Goal: Task Accomplishment & Management: Use online tool/utility

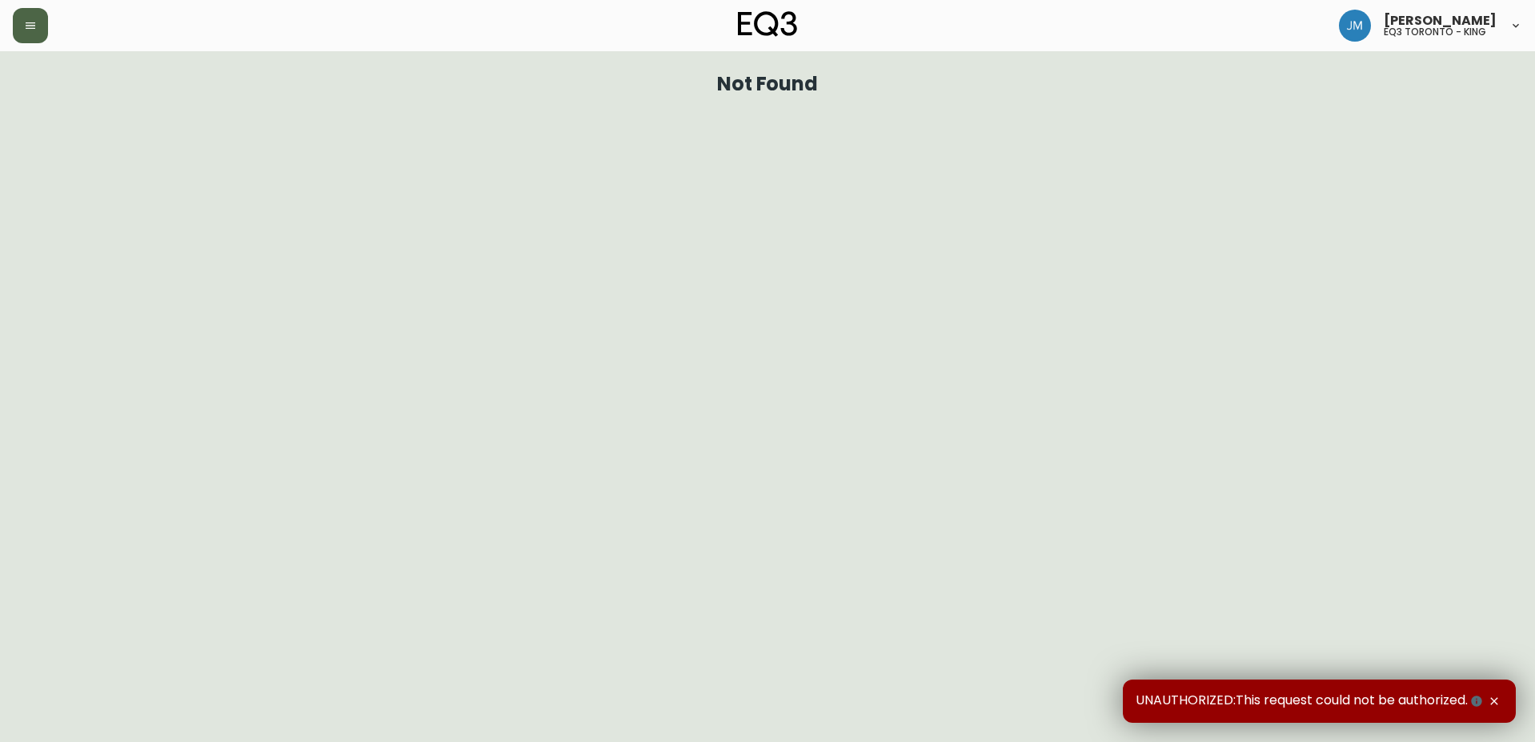
click at [26, 22] on icon "button" at bounding box center [31, 25] width 10 height 6
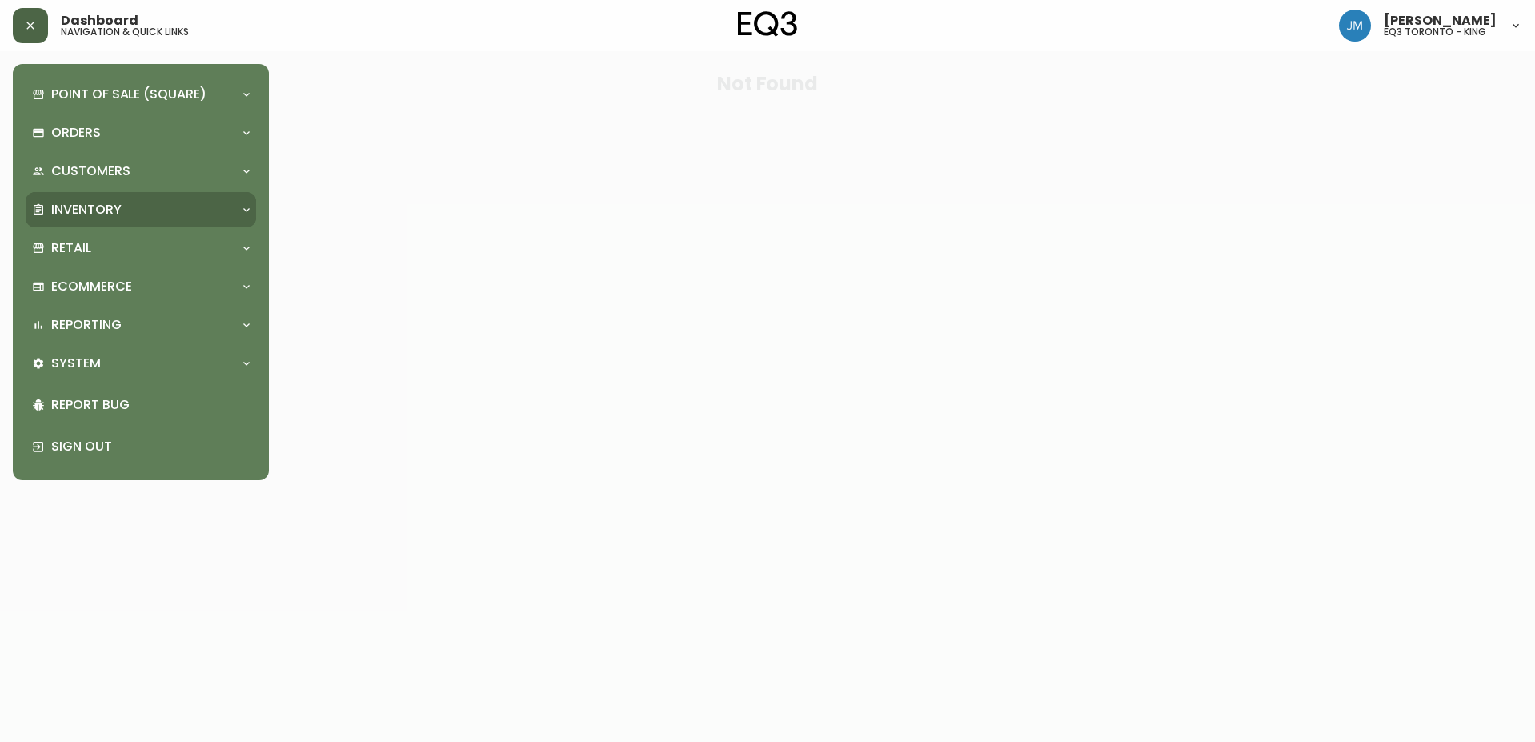
click at [95, 208] on p "Inventory" at bounding box center [86, 210] width 70 height 18
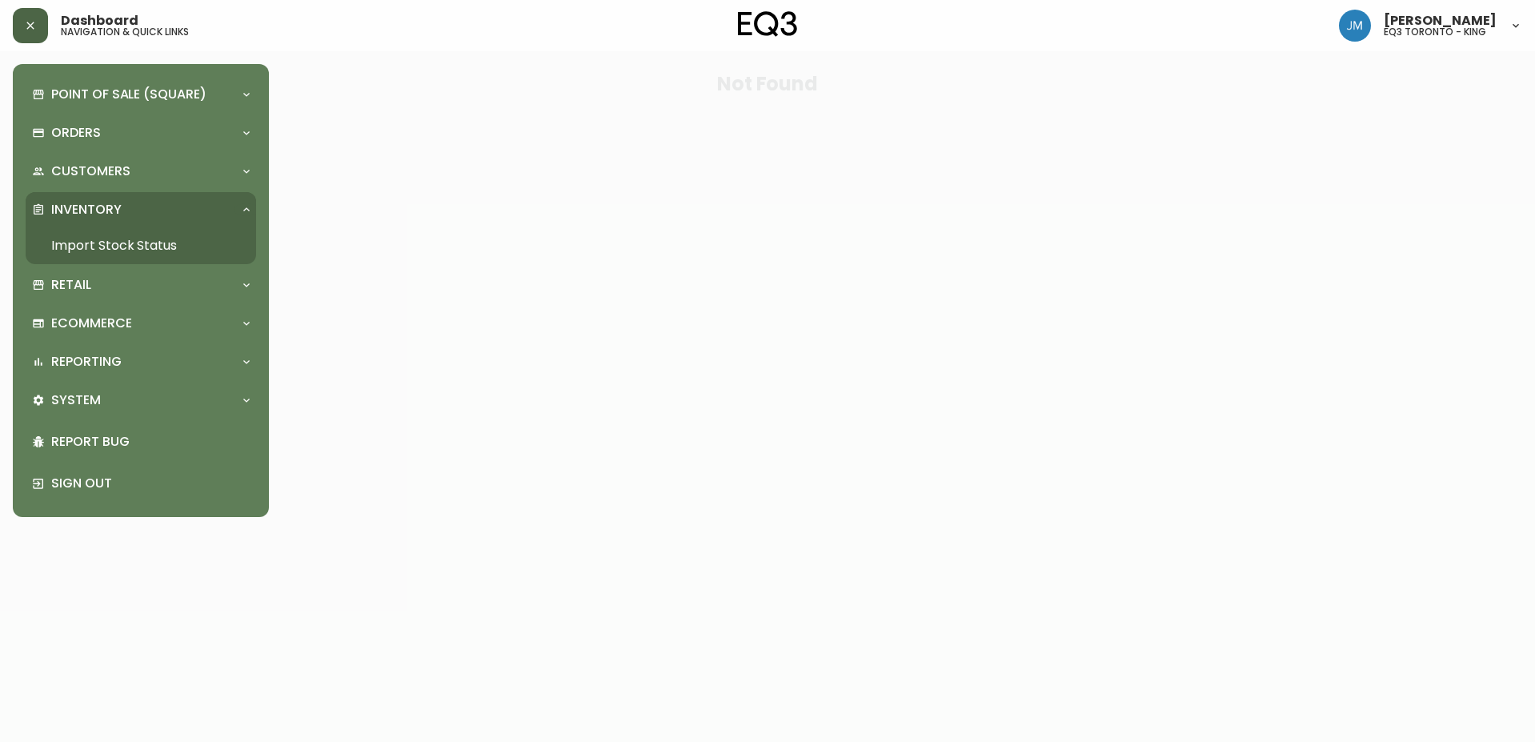
click at [130, 247] on link "Import Stock Status" at bounding box center [141, 245] width 231 height 37
